Goal: Transaction & Acquisition: Purchase product/service

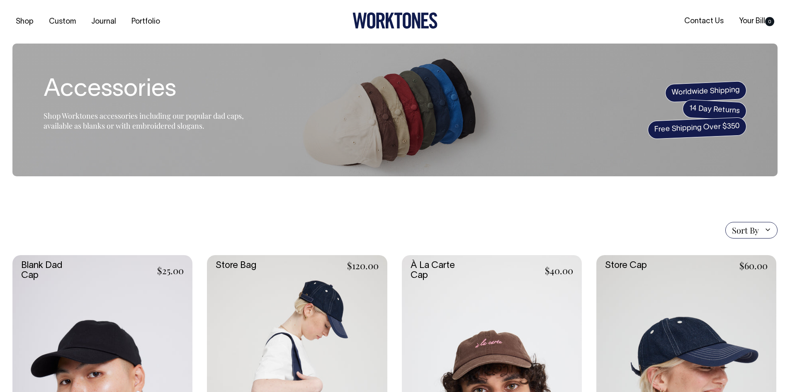
click at [109, 288] on link at bounding box center [102, 390] width 180 height 270
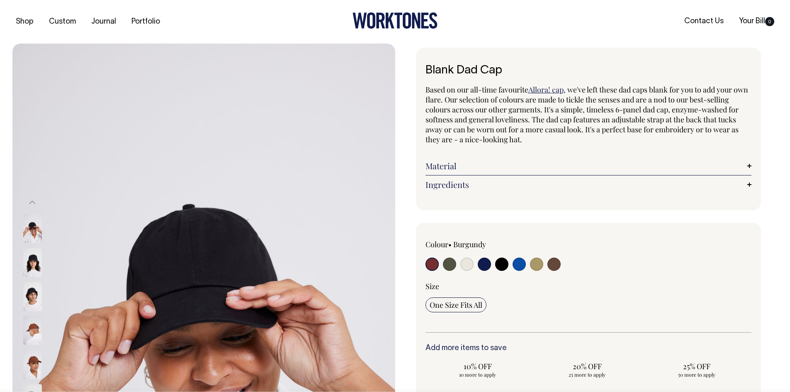
click at [552, 267] on input "radio" at bounding box center [553, 263] width 13 height 13
radio input "true"
select select "Espresso"
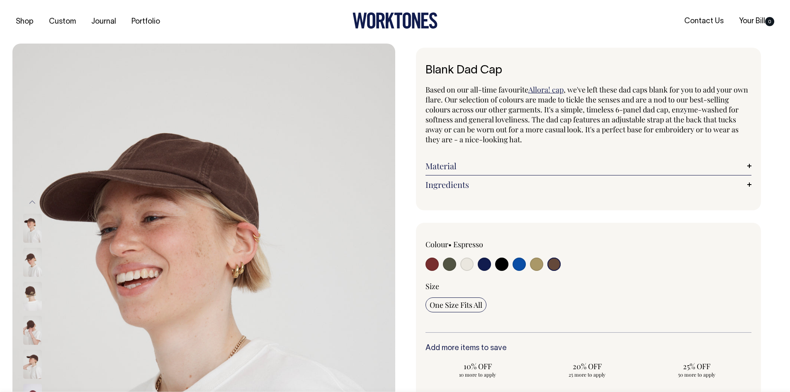
click at [433, 263] on input "radio" at bounding box center [431, 263] width 13 height 13
radio input "true"
select select "Burgundy"
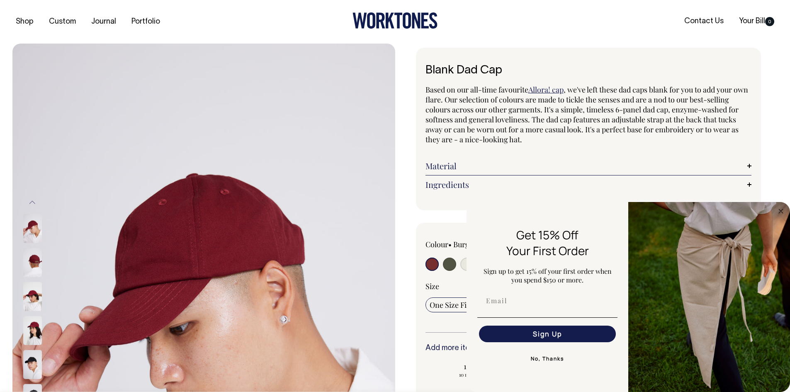
click at [410, 23] on icon at bounding box center [407, 20] width 8 height 16
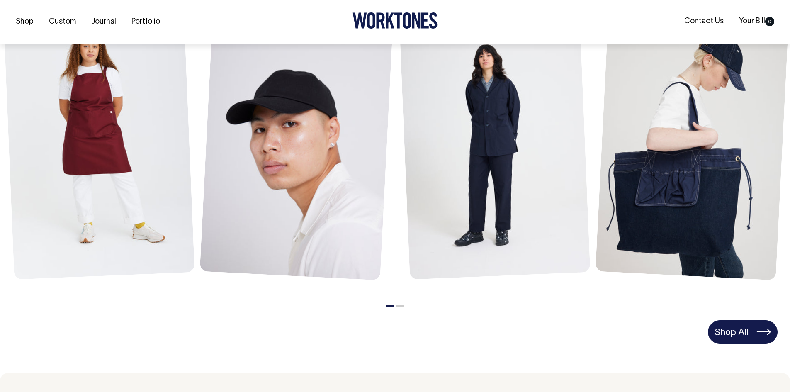
scroll to position [415, 0]
click at [730, 339] on link "Shop All" at bounding box center [743, 331] width 70 height 23
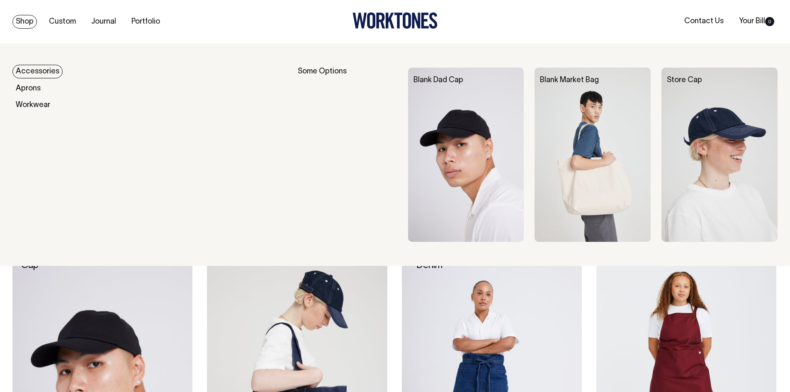
click at [23, 19] on link "Shop" at bounding box center [24, 22] width 24 height 14
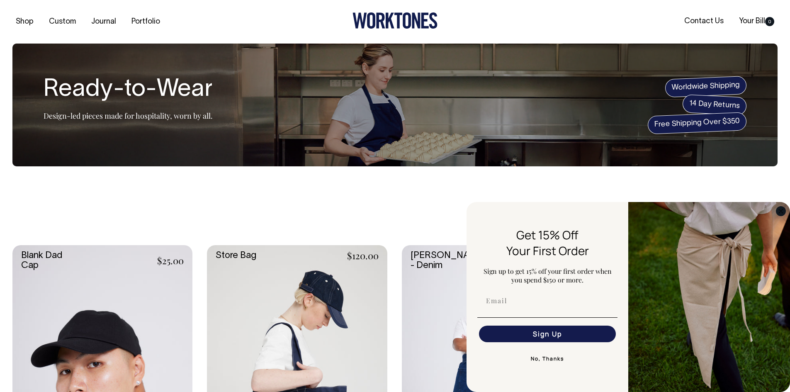
click at [781, 209] on circle "Close dialog" at bounding box center [781, 211] width 10 height 10
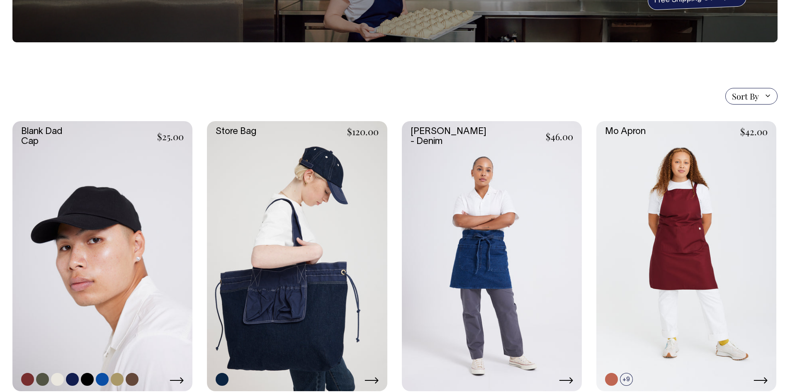
scroll to position [124, 0]
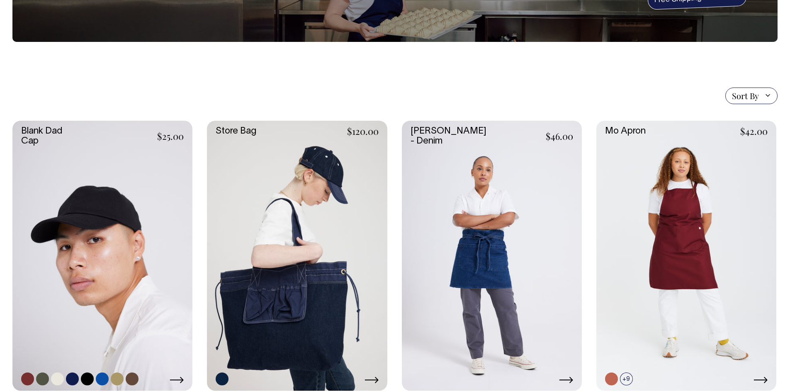
click at [113, 182] on link at bounding box center [102, 256] width 180 height 270
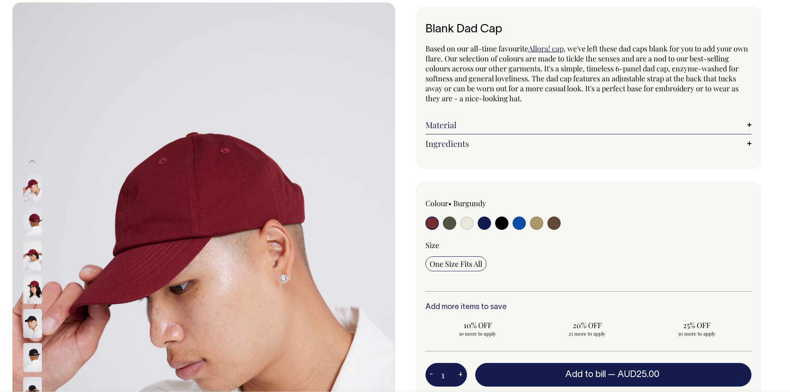
scroll to position [41, 0]
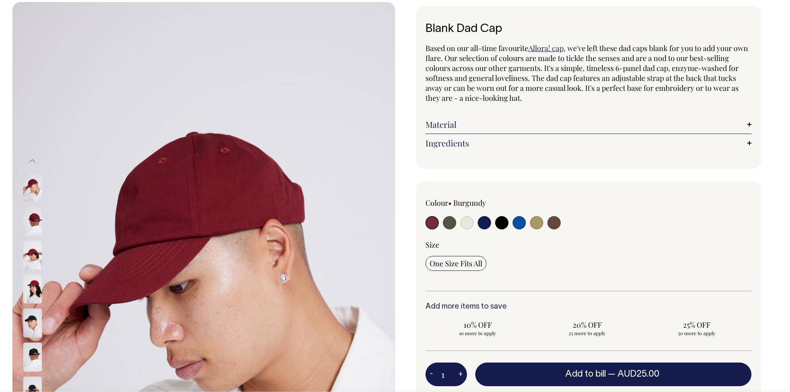
drag, startPoint x: 172, startPoint y: 0, endPoint x: 553, endPoint y: 197, distance: 429.4
click at [553, 198] on div "Colour • [GEOGRAPHIC_DATA]" at bounding box center [490, 203] width 131 height 10
click at [553, 225] on input "radio" at bounding box center [553, 222] width 13 height 13
radio input "true"
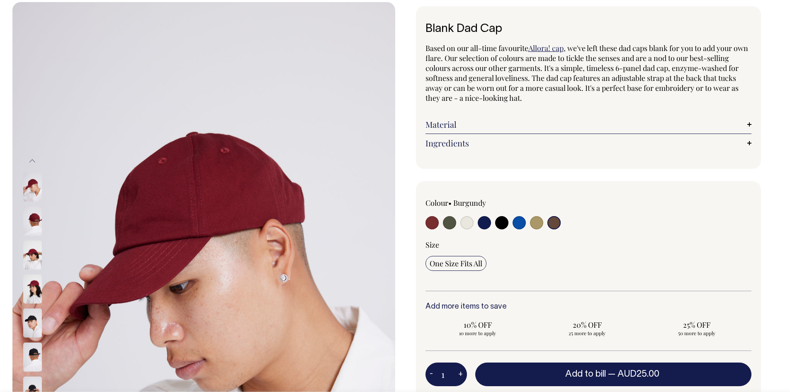
select select "Espresso"
